Goal: Task Accomplishment & Management: Complete application form

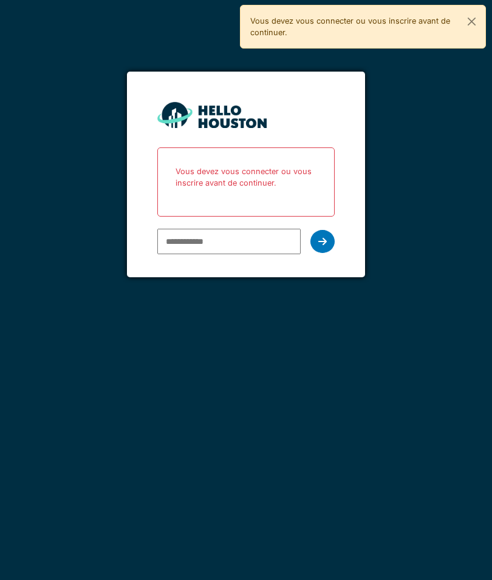
click at [247, 253] on input "email" at bounding box center [228, 241] width 143 height 25
click at [259, 242] on input "email" at bounding box center [228, 241] width 143 height 25
click at [410, 265] on div "**********" at bounding box center [246, 290] width 492 height 580
click at [236, 245] on input "email" at bounding box center [228, 241] width 143 height 25
click at [233, 242] on input "email" at bounding box center [228, 241] width 143 height 25
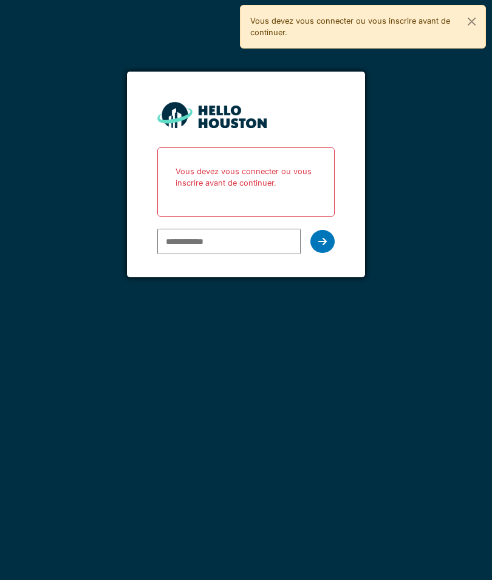
click at [249, 237] on input "email" at bounding box center [228, 241] width 143 height 25
click at [240, 242] on input "email" at bounding box center [228, 241] width 143 height 25
click at [260, 242] on input "email" at bounding box center [228, 241] width 143 height 25
click at [255, 235] on input "email" at bounding box center [228, 241] width 143 height 25
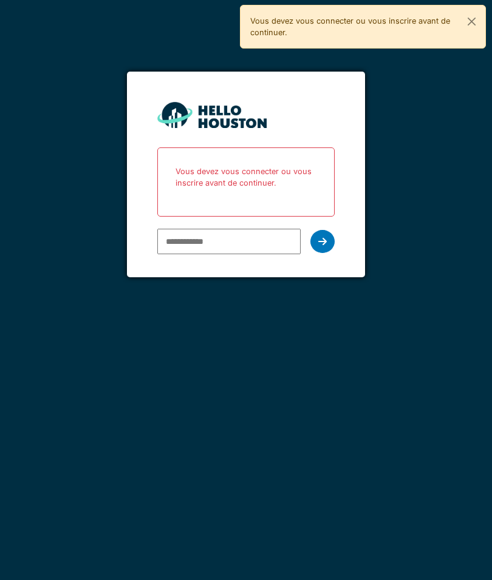
click at [249, 245] on input "email" at bounding box center [228, 241] width 143 height 25
click at [246, 251] on input "email" at bounding box center [228, 241] width 143 height 25
click at [255, 238] on input "email" at bounding box center [228, 241] width 143 height 25
click at [253, 242] on input "email" at bounding box center [228, 241] width 143 height 25
click at [243, 249] on input "email" at bounding box center [228, 241] width 143 height 25
